Goal: Find specific page/section: Find specific page/section

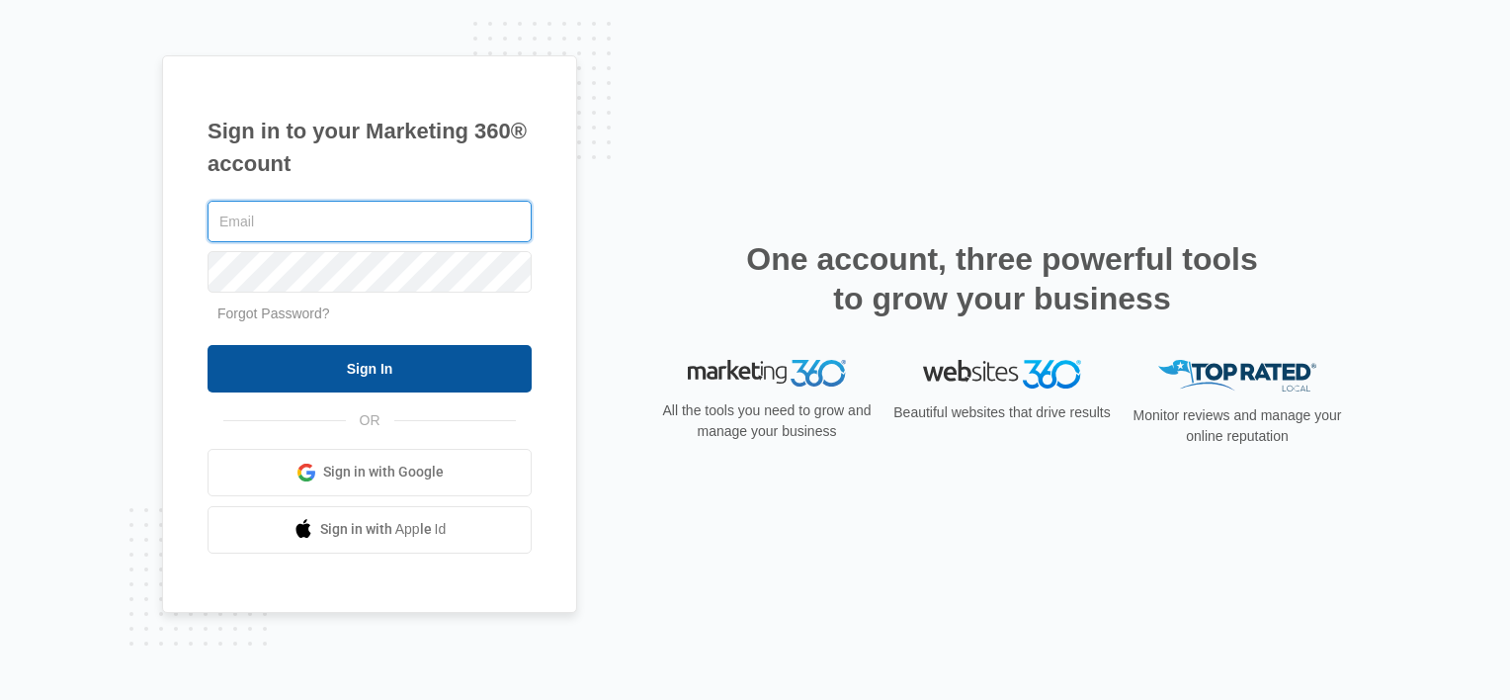
type input "[EMAIL_ADDRESS][DOMAIN_NAME]"
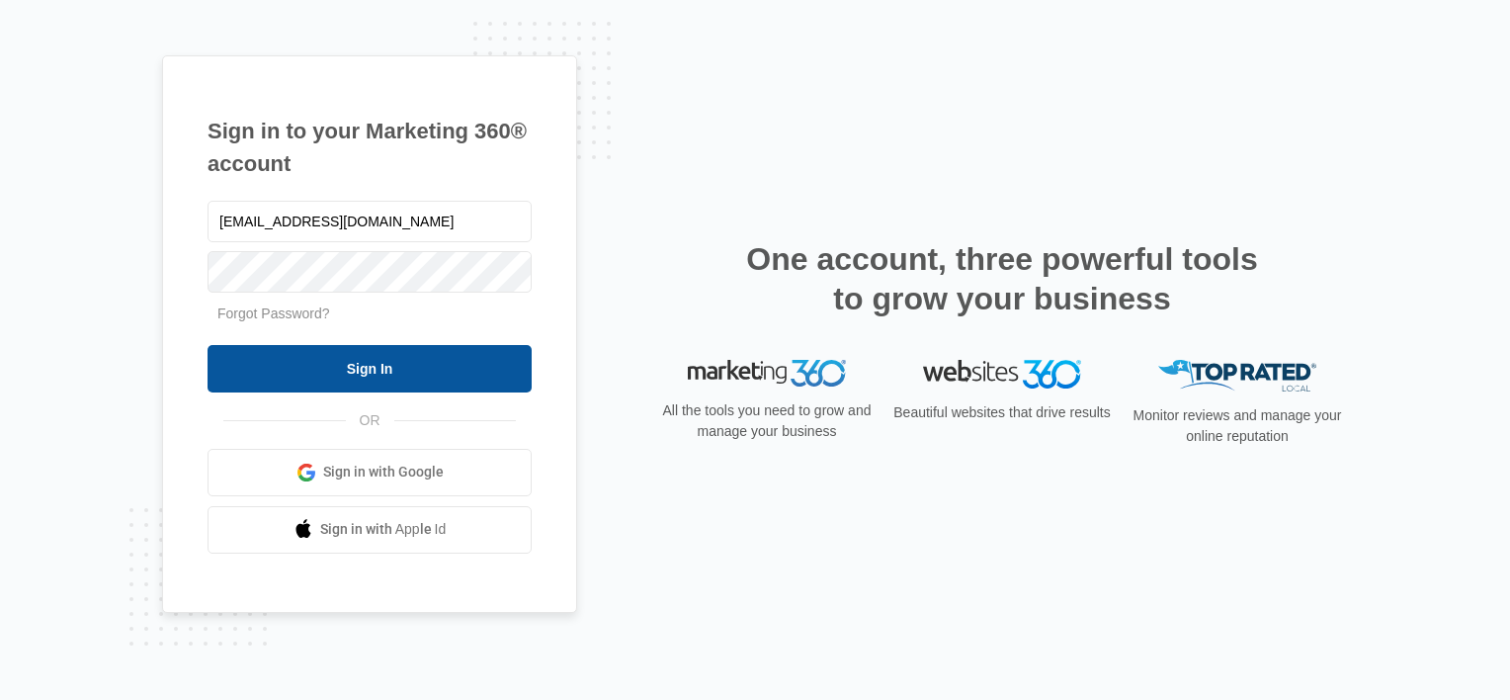
click at [407, 371] on input "Sign In" at bounding box center [370, 368] width 324 height 47
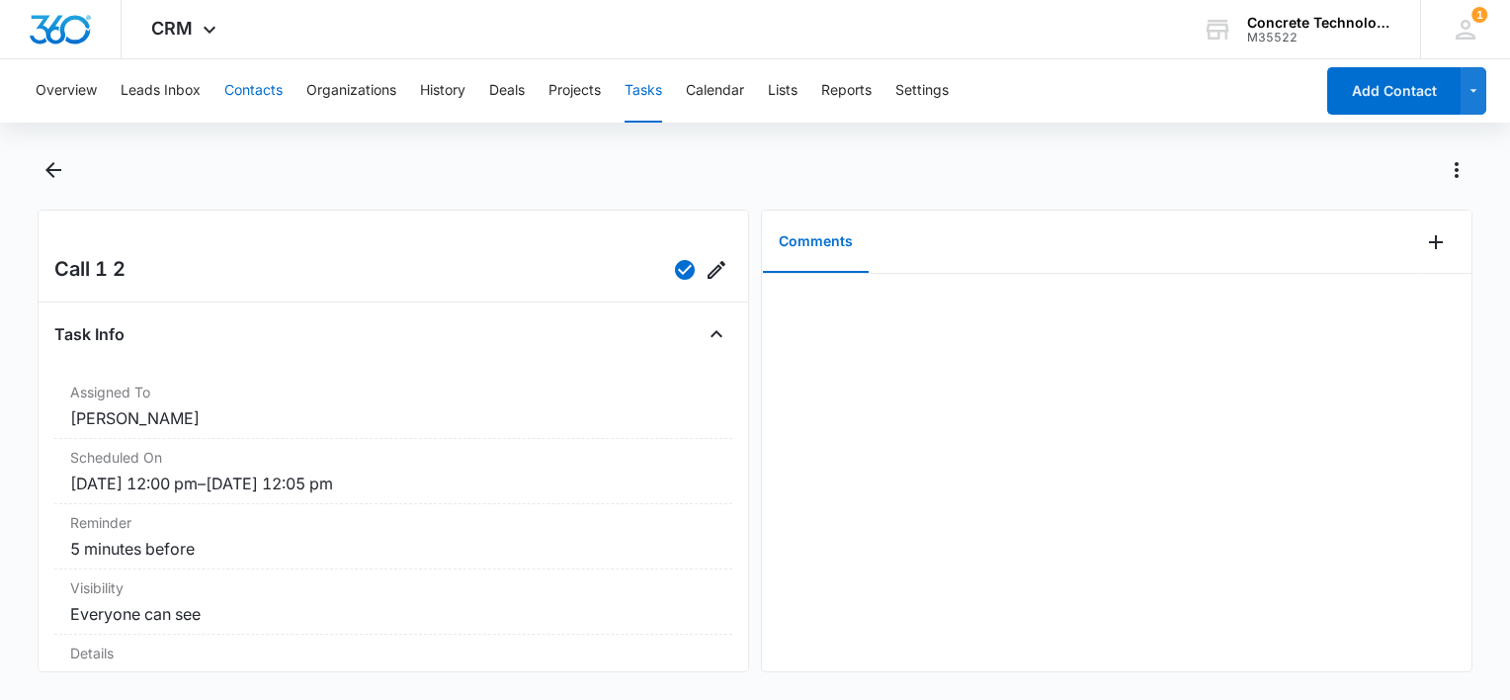
click at [265, 93] on button "Contacts" at bounding box center [253, 90] width 58 height 63
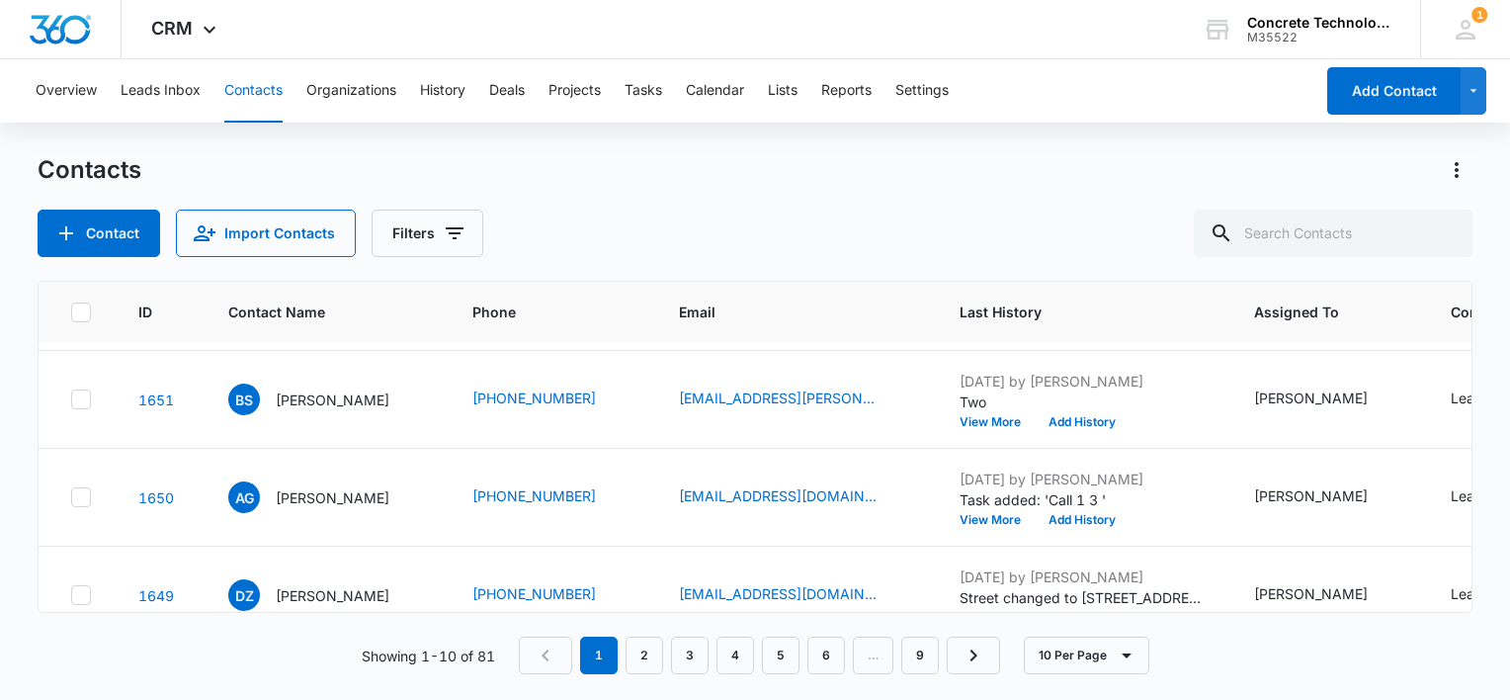
scroll to position [783, 0]
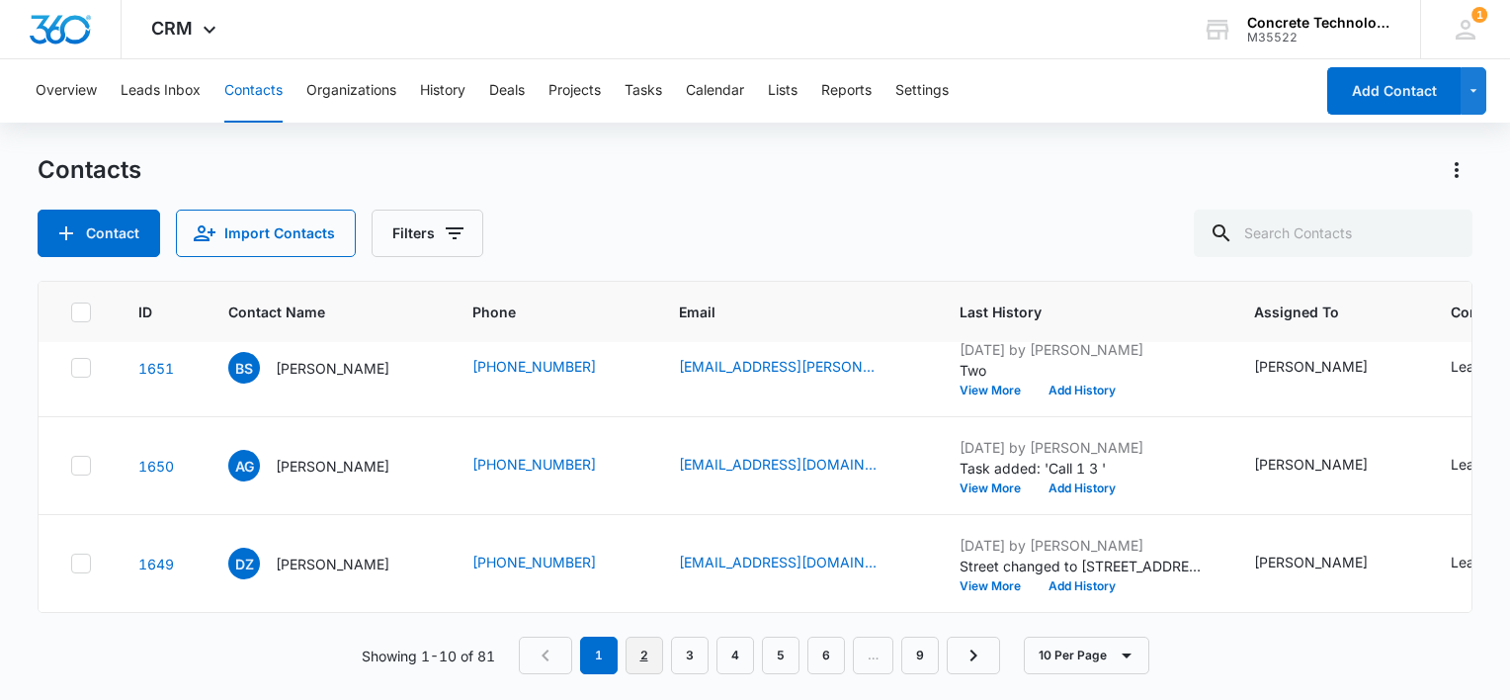
click at [646, 660] on link "2" at bounding box center [645, 656] width 38 height 38
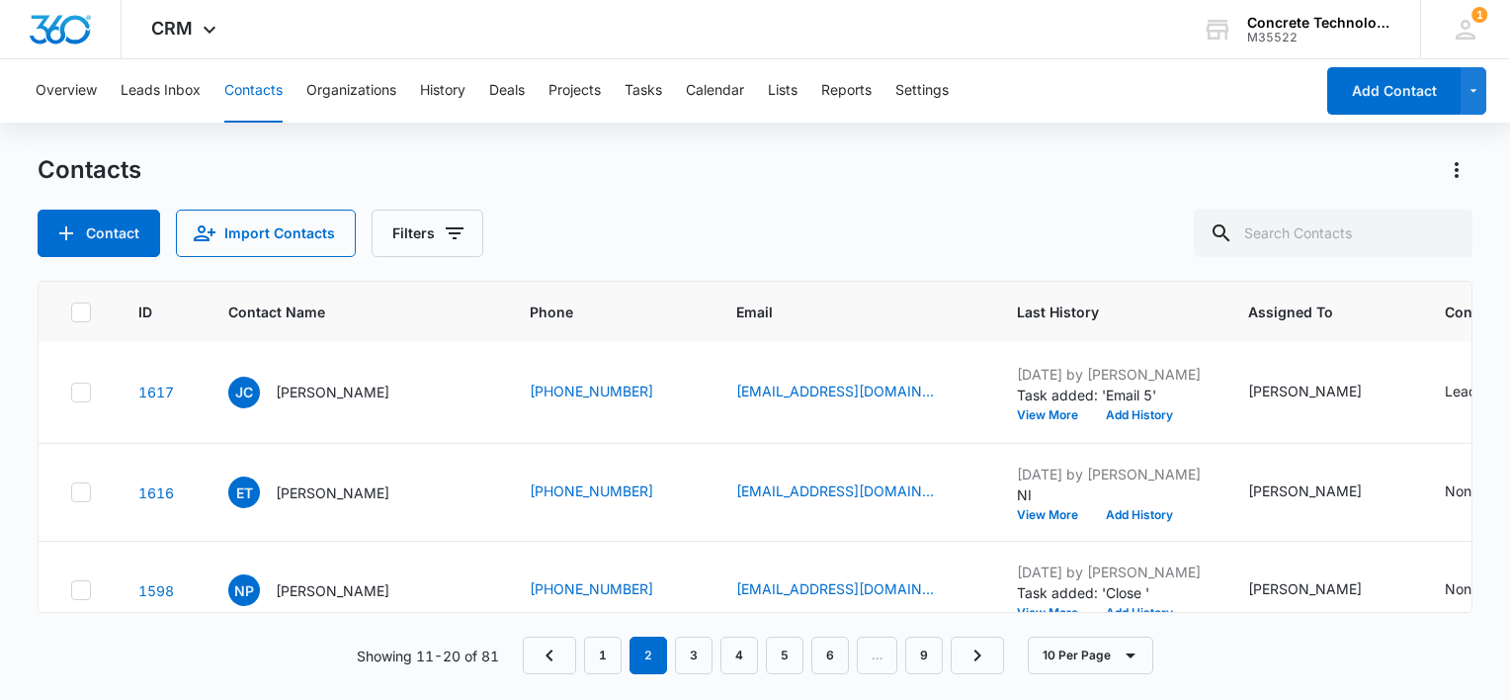
scroll to position [721, 0]
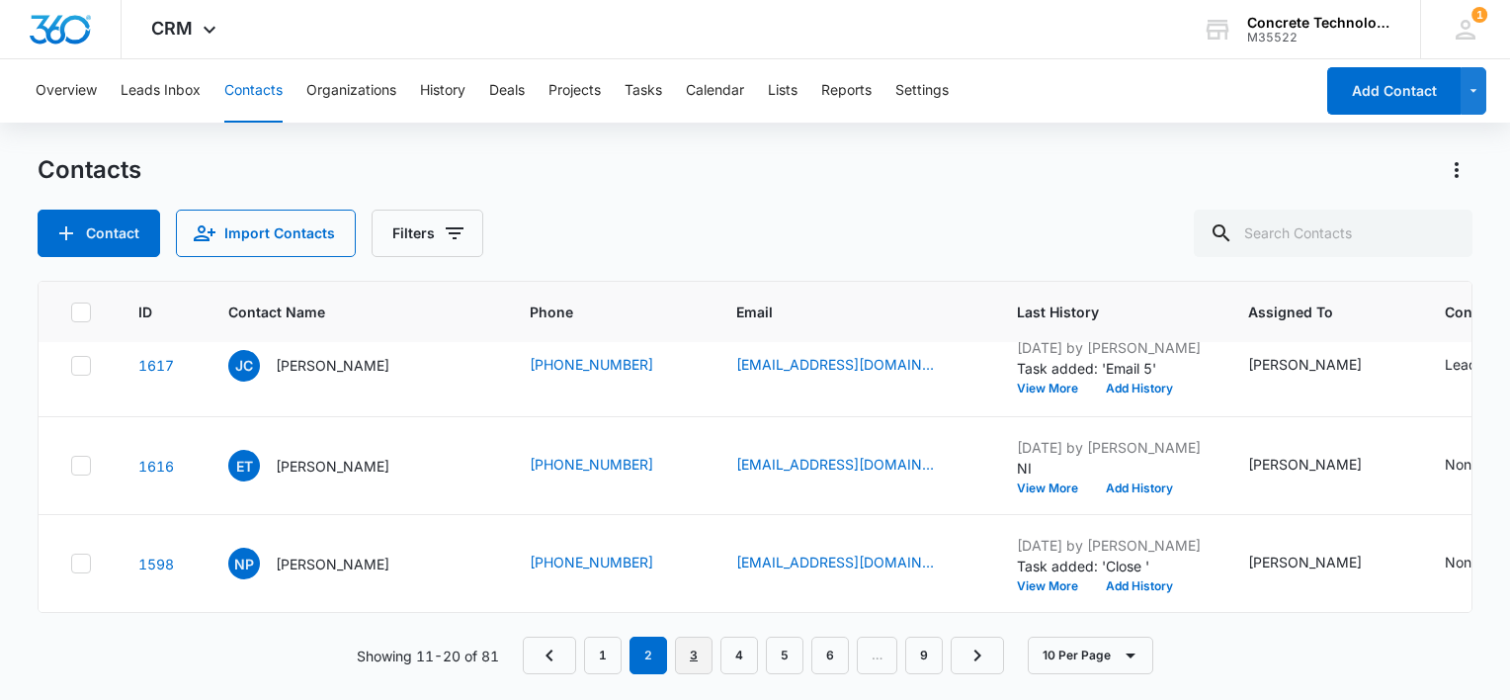
click at [694, 651] on link "3" at bounding box center [694, 656] width 38 height 38
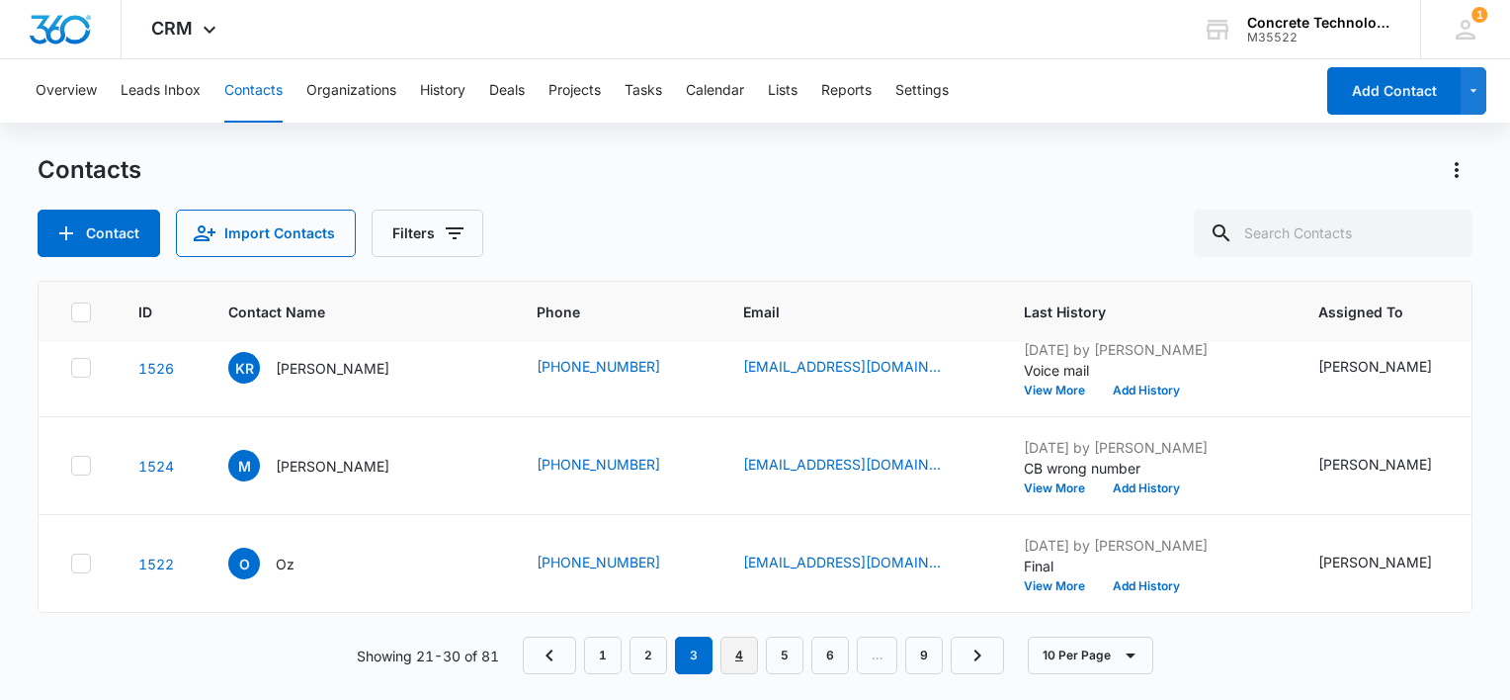
click at [730, 652] on link "4" at bounding box center [740, 656] width 38 height 38
click at [778, 664] on link "5" at bounding box center [785, 656] width 38 height 38
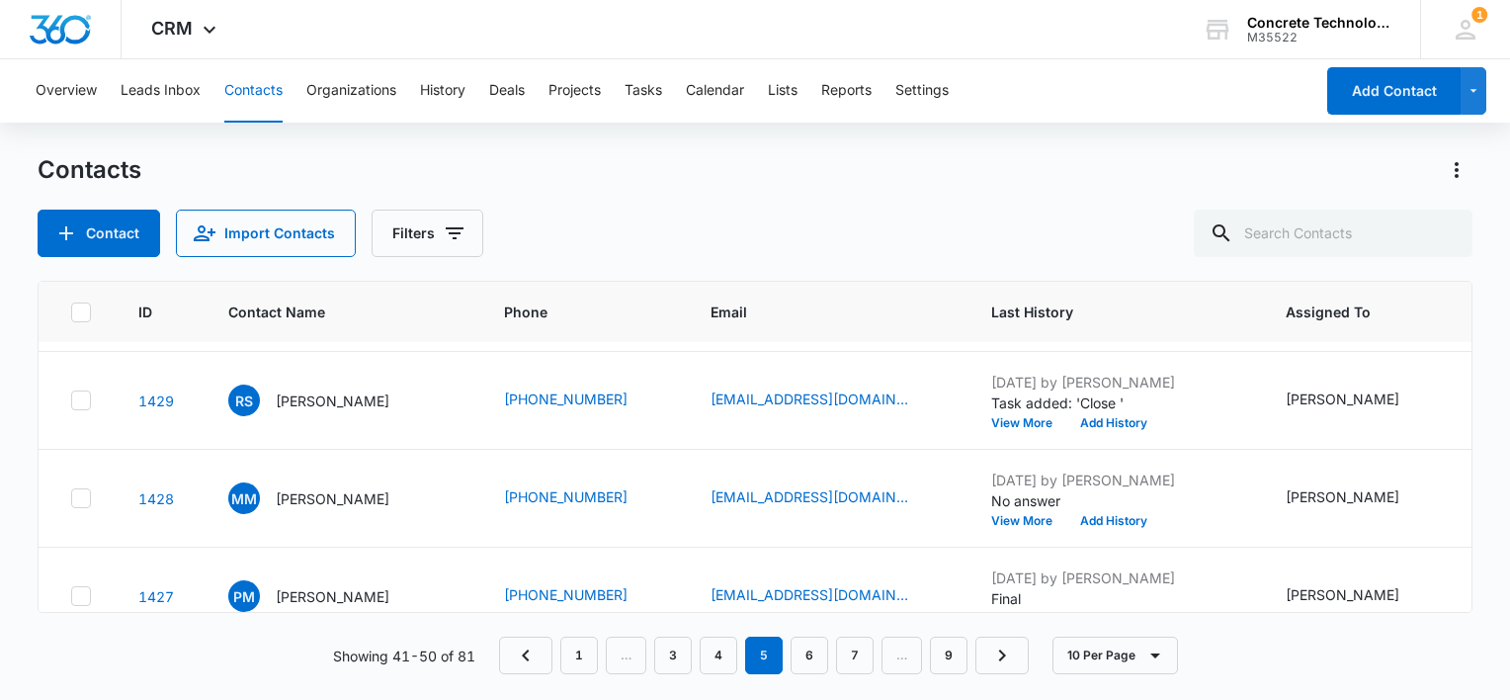
scroll to position [395, 0]
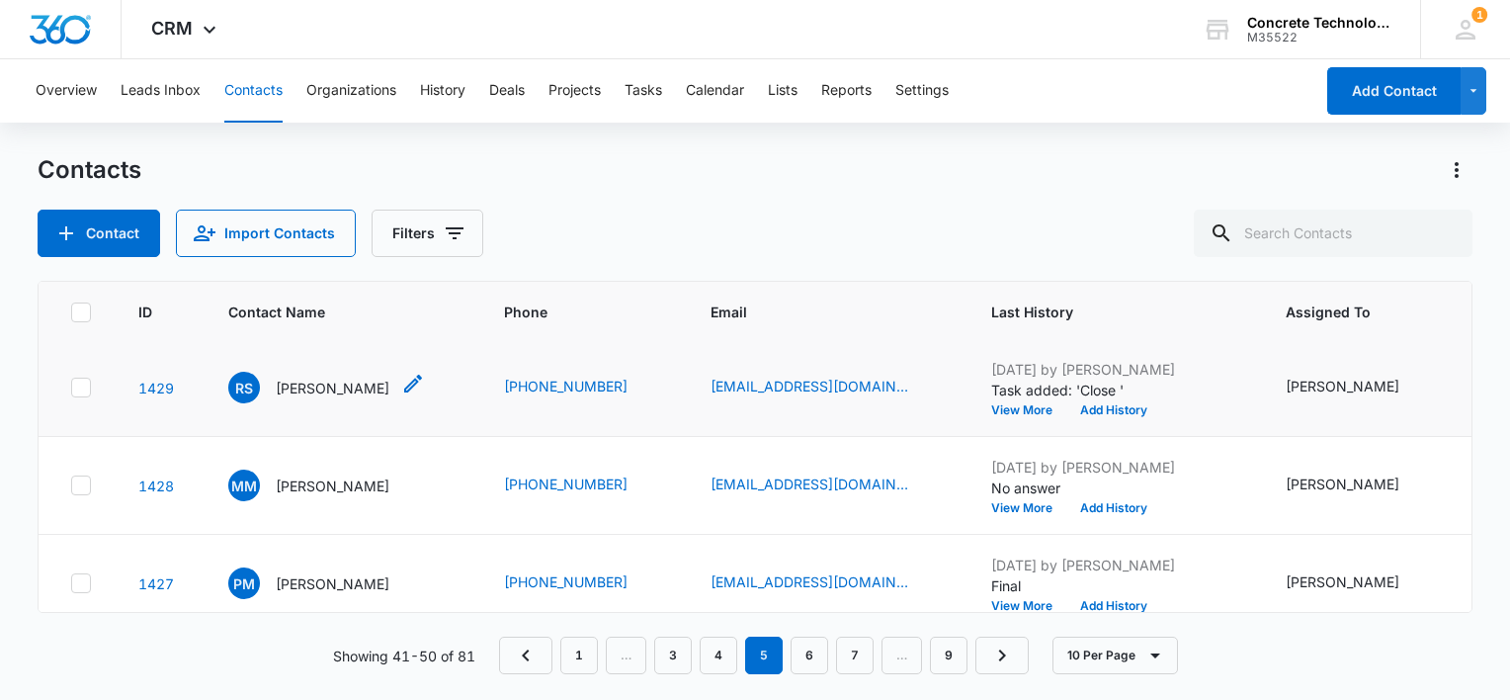
click at [360, 398] on p "Randy Salisbury" at bounding box center [333, 388] width 114 height 21
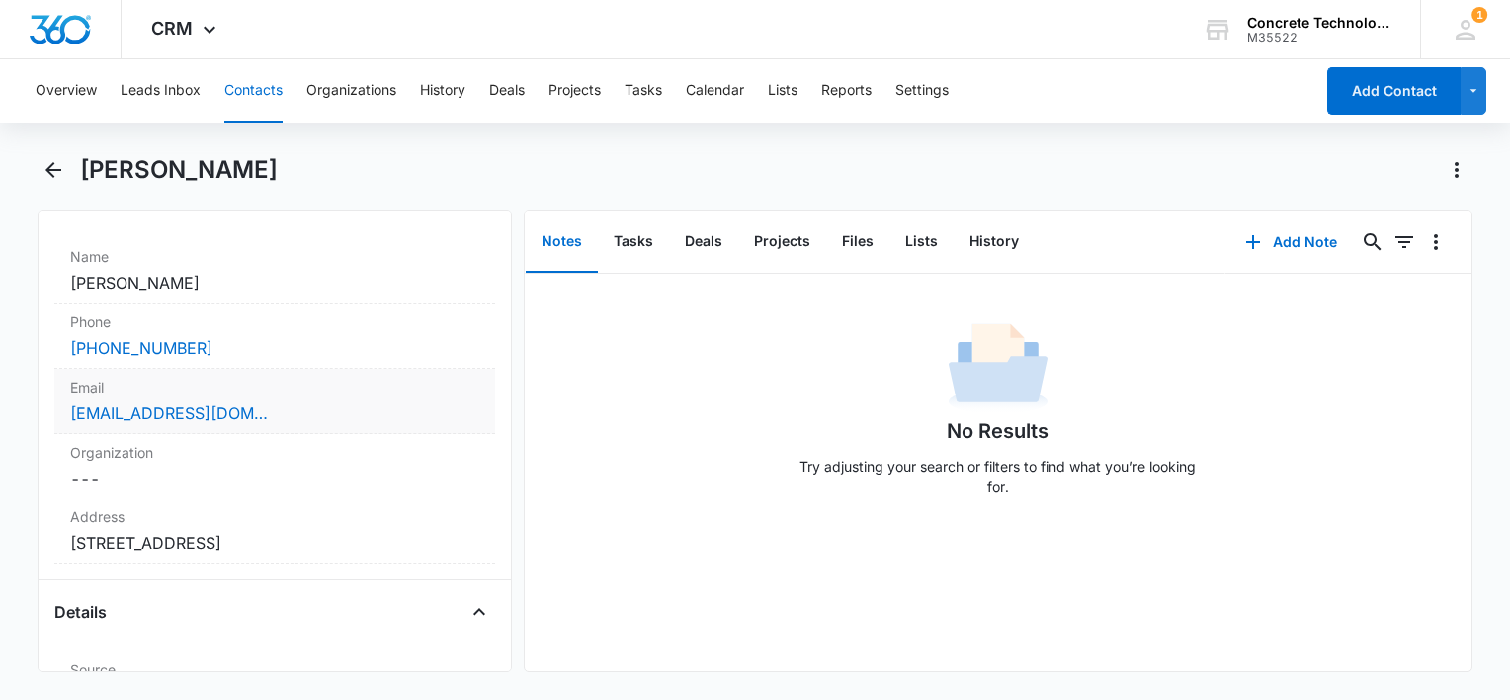
scroll to position [395, 0]
